Goal: Task Accomplishment & Management: Manage account settings

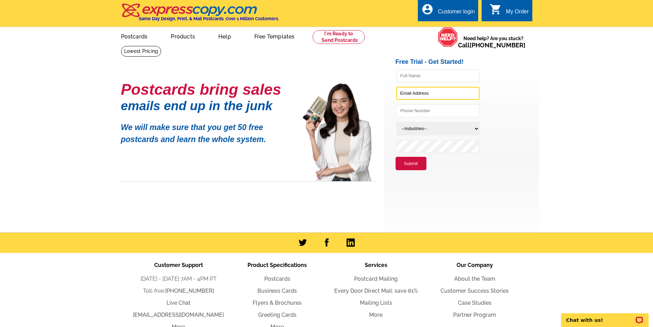
type input "[EMAIL_ADDRESS][DOMAIN_NAME]"
click at [445, 11] on div "Customer login" at bounding box center [456, 14] width 37 height 10
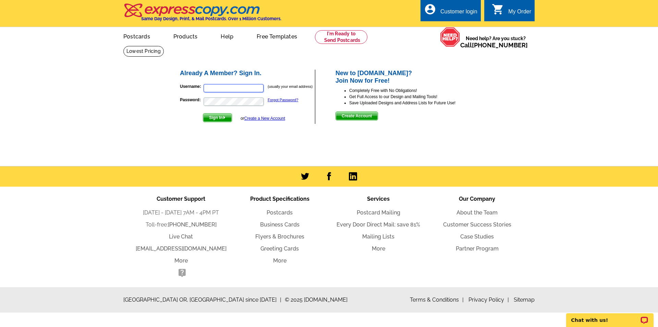
type input "[EMAIL_ADDRESS][DOMAIN_NAME]"
click at [214, 118] on span "Sign In" at bounding box center [217, 117] width 28 height 8
